Goal: Task Accomplishment & Management: Complete application form

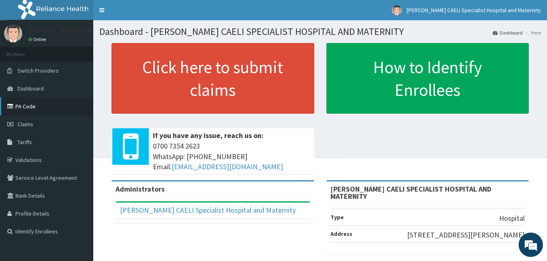
click at [33, 105] on link "PA Code" at bounding box center [46, 106] width 93 height 18
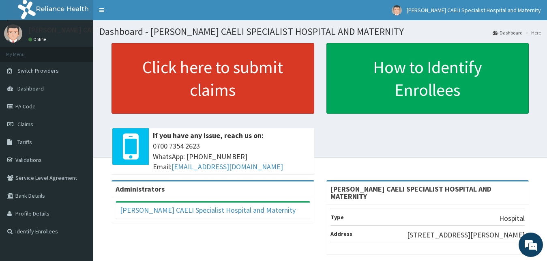
click at [191, 77] on link "Click here to submit claims" at bounding box center [213, 78] width 203 height 71
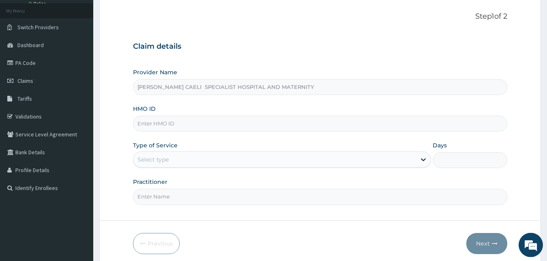
scroll to position [76, 0]
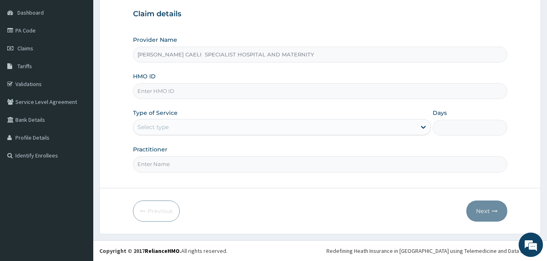
click at [153, 167] on input "Practitioner" at bounding box center [320, 164] width 375 height 16
type input "dr iko"
click at [166, 127] on div "Select type" at bounding box center [152, 127] width 31 height 8
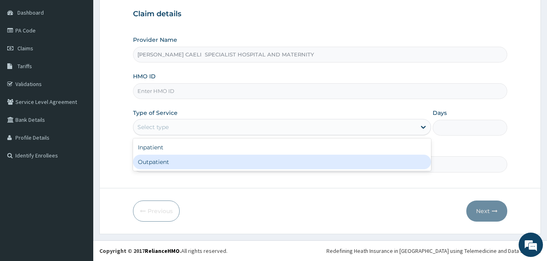
click at [163, 159] on div "Outpatient" at bounding box center [282, 162] width 298 height 15
type input "1"
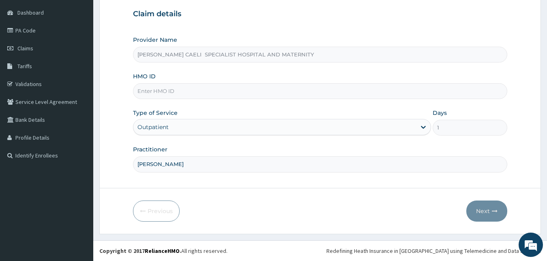
click at [178, 96] on input "HMO ID" at bounding box center [320, 91] width 375 height 16
type input "nbc/10245/b"
click at [479, 209] on button "Next" at bounding box center [486, 210] width 41 height 21
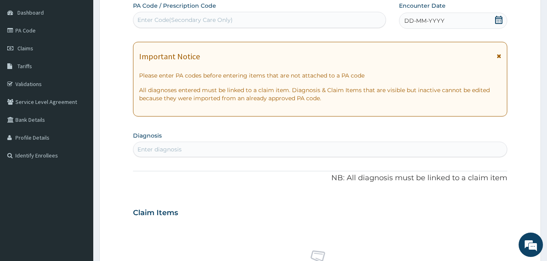
click at [206, 28] on div "Enter Code(Secondary Care Only)" at bounding box center [259, 20] width 253 height 16
type input "PA/"
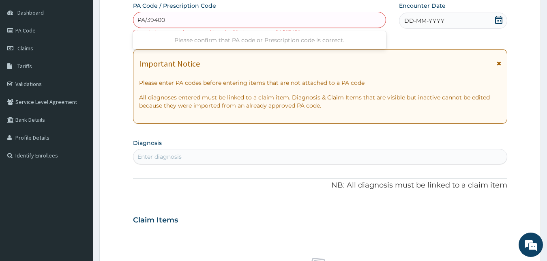
type input "PA/394001"
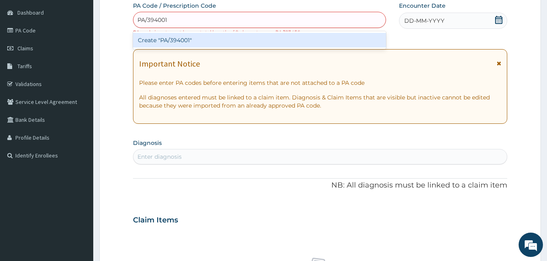
click at [261, 44] on div "Create "PA/394001"" at bounding box center [259, 40] width 253 height 15
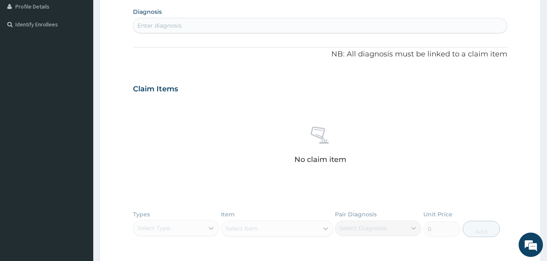
scroll to position [329, 0]
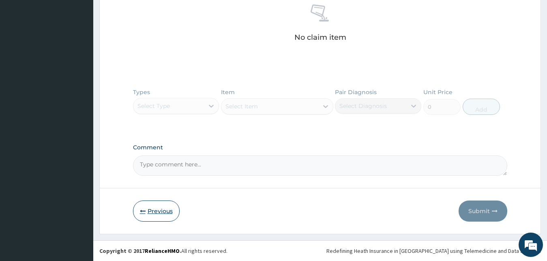
click at [167, 212] on button "Previous" at bounding box center [156, 210] width 47 height 21
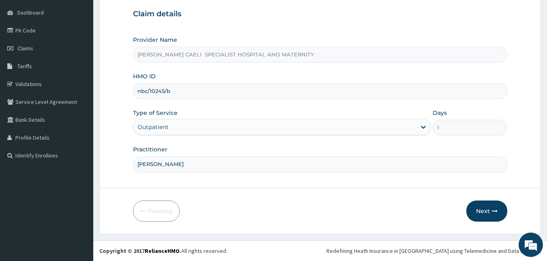
scroll to position [76, 0]
click at [176, 90] on input "nbc/10245/b" at bounding box center [320, 91] width 375 height 16
type input "nbc/10245/d"
click at [495, 216] on button "Next" at bounding box center [486, 210] width 41 height 21
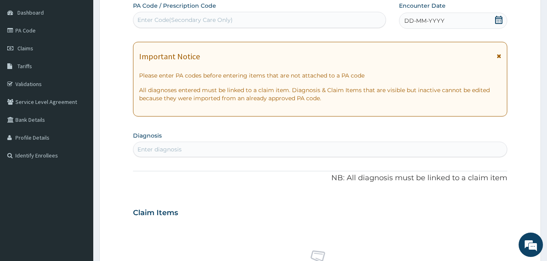
click at [222, 17] on div "Enter Code(Secondary Care Only)" at bounding box center [184, 20] width 95 height 8
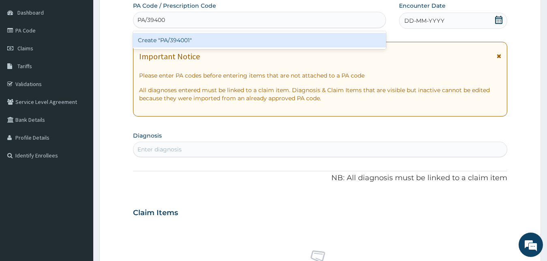
type input "PA/394001"
click at [275, 41] on div "Create "PA/394001"" at bounding box center [259, 40] width 253 height 15
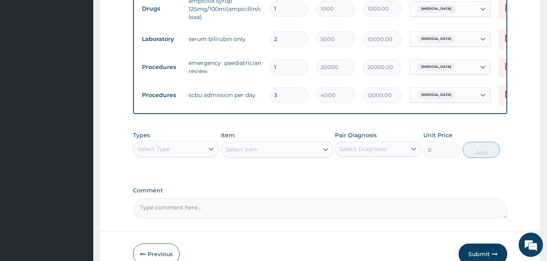
scroll to position [124, 0]
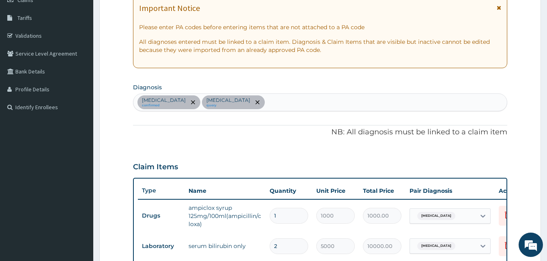
click at [305, 102] on div "Bacterial infectious disease confirmed Neonatal jaundice query" at bounding box center [320, 102] width 374 height 17
click at [416, 103] on div "Bacterial infectious disease confirmed Neonatal jaundice query" at bounding box center [320, 102] width 374 height 17
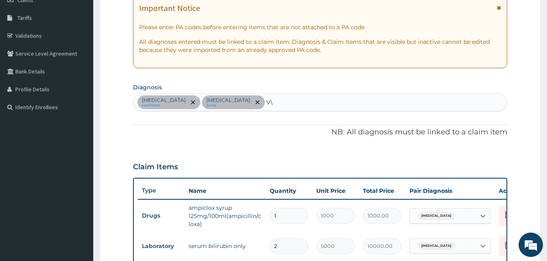
type input "V"
type input "SIX"
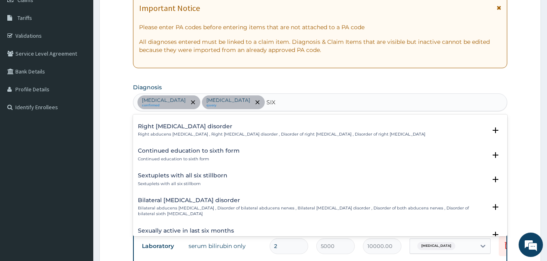
scroll to position [394, 0]
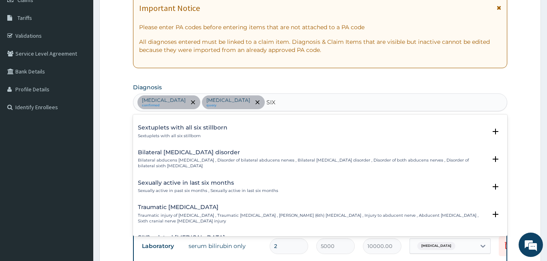
click at [218, 184] on h4 "Sexually active in last six months" at bounding box center [208, 183] width 140 height 6
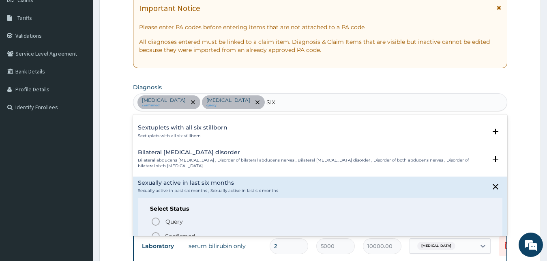
click at [217, 183] on h4 "Sexually active in last six months" at bounding box center [208, 183] width 140 height 6
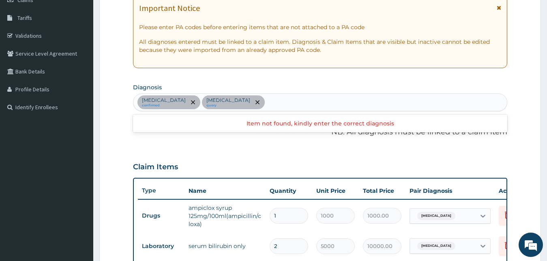
scroll to position [0, 0]
click at [313, 99] on div "Bacterial infectious disease confirmed Neonatal jaundice query" at bounding box center [320, 102] width 374 height 17
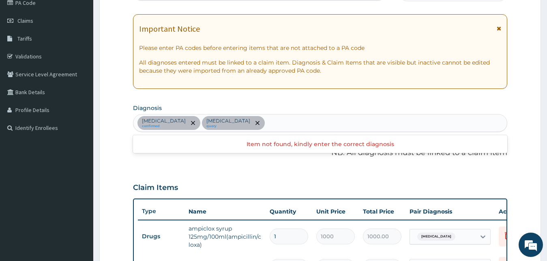
scroll to position [124, 0]
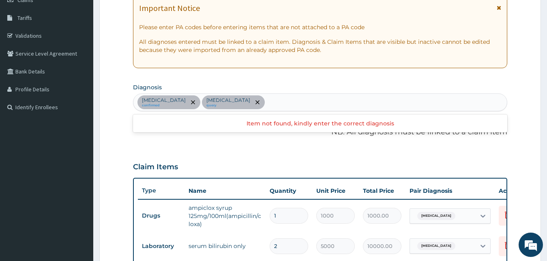
click at [305, 104] on div "Bacterial infectious disease confirmed Neonatal jaundice query" at bounding box center [320, 102] width 374 height 17
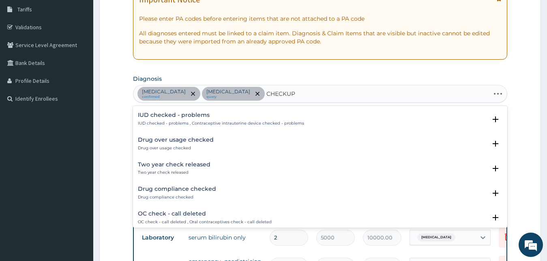
scroll to position [0, 0]
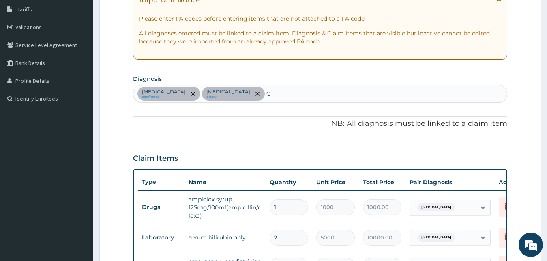
type input "C"
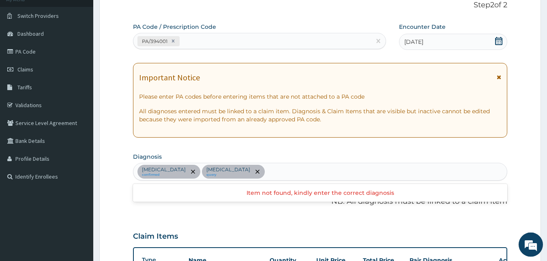
scroll to position [91, 0]
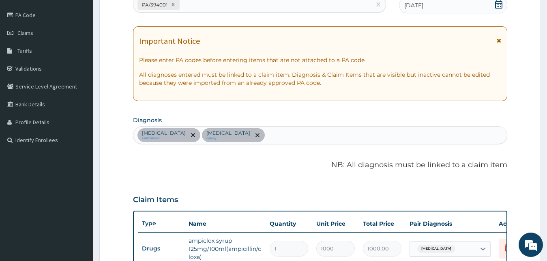
click at [320, 84] on p "All diagnoses entered must be linked to a claim item. Diagnosis & Claim Items t…" at bounding box center [320, 79] width 363 height 16
click at [316, 137] on div "Bacterial infectious disease confirmed Neonatal jaundice query" at bounding box center [320, 135] width 374 height 17
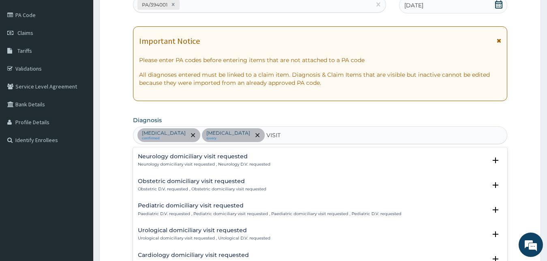
scroll to position [718, 0]
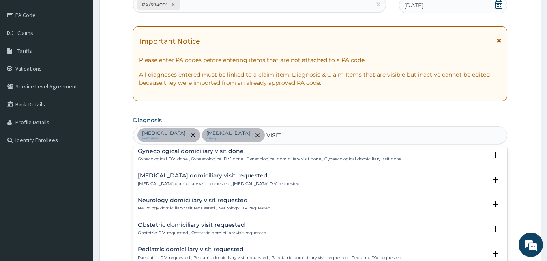
type input "VISIT"
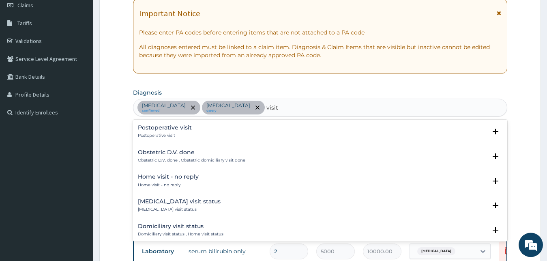
scroll to position [133, 0]
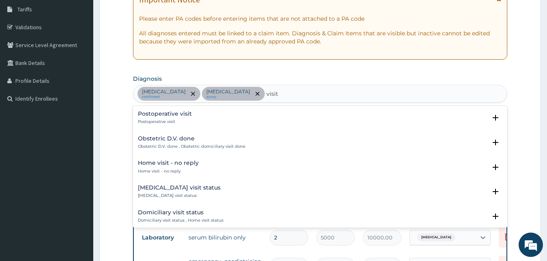
type input "visit"
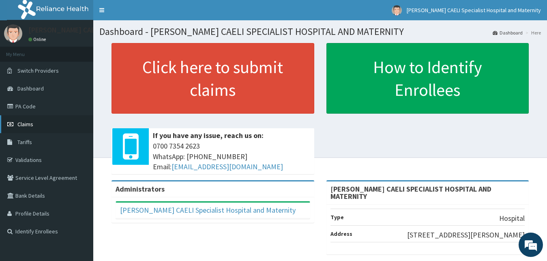
click at [20, 120] on link "Claims" at bounding box center [46, 124] width 93 height 18
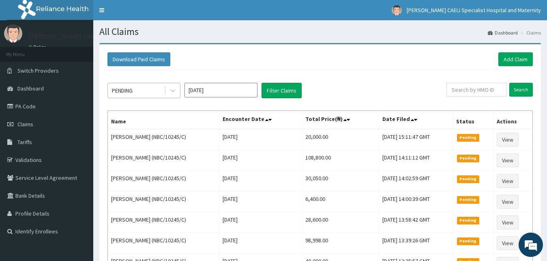
click at [159, 86] on div "PENDING" at bounding box center [136, 90] width 56 height 13
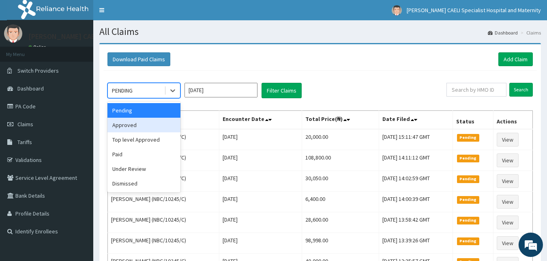
click at [148, 132] on div "Approved" at bounding box center [143, 125] width 73 height 15
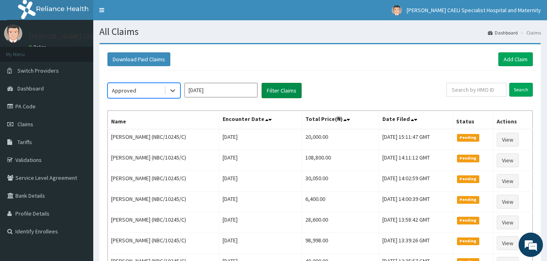
click at [277, 94] on button "Filter Claims" at bounding box center [282, 90] width 40 height 15
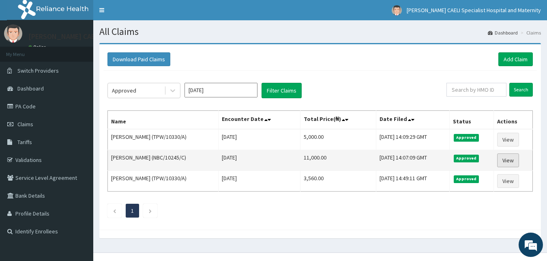
click at [519, 163] on link "View" at bounding box center [508, 160] width 22 height 14
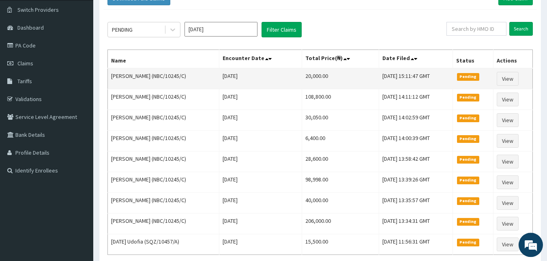
scroll to position [41, 0]
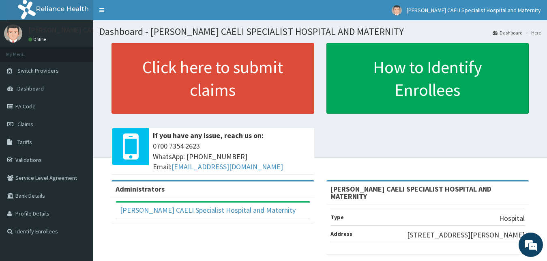
click at [21, 105] on link "PA Code" at bounding box center [46, 106] width 93 height 18
